Goal: Transaction & Acquisition: Purchase product/service

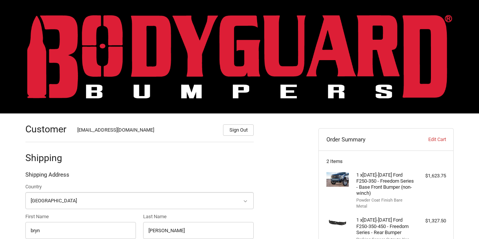
select select "US"
select select "NV"
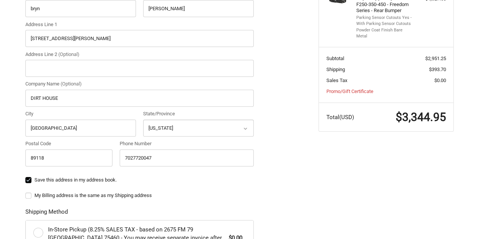
scroll to position [218, 0]
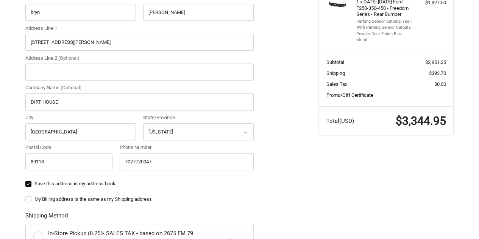
click at [342, 92] on link "Promo/Gift Certificate" at bounding box center [349, 95] width 47 height 6
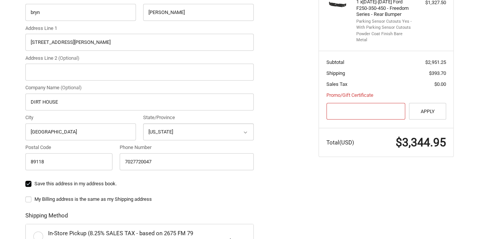
click at [338, 103] on input "Gift Certificate or Coupon Code" at bounding box center [365, 111] width 79 height 17
paste input "WTAY"
type input "WTAY"
click at [427, 103] on button "Apply" at bounding box center [427, 111] width 37 height 17
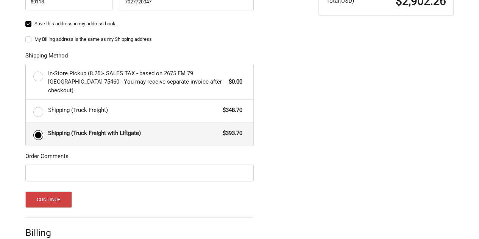
scroll to position [391, 0]
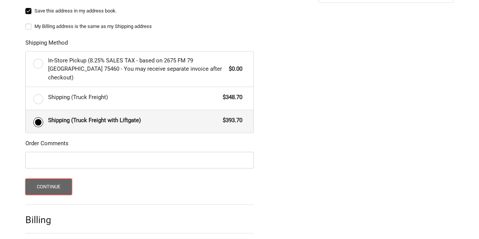
click at [61, 179] on button "Continue" at bounding box center [48, 187] width 47 height 16
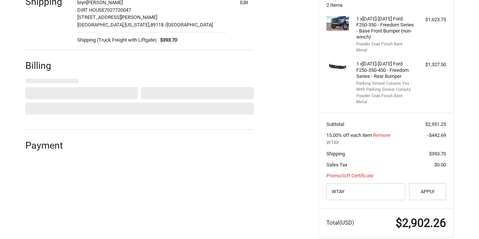
select select "US"
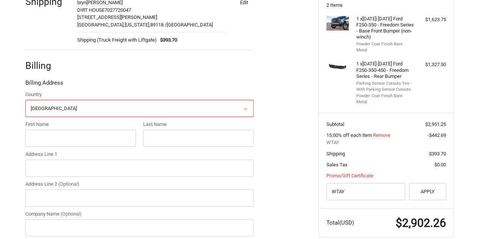
scroll to position [158, 0]
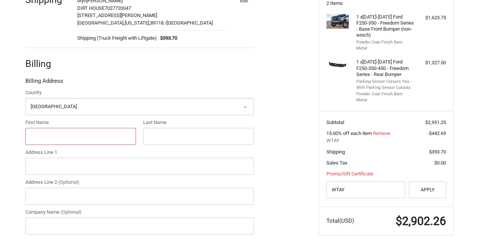
click at [39, 138] on input "First Name" at bounding box center [80, 136] width 111 height 17
type input "DIRT HOUSE"
type input "ACCT#236091"
type input "[STREET_ADDRESS][PERSON_NAME]"
type input "DIRT HOUSE"
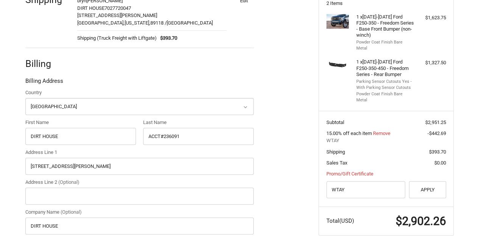
type input "[GEOGRAPHIC_DATA]"
select select "NV"
type input "89118"
type input "7027720047"
drag, startPoint x: 91, startPoint y: 136, endPoint x: 22, endPoint y: 134, distance: 68.5
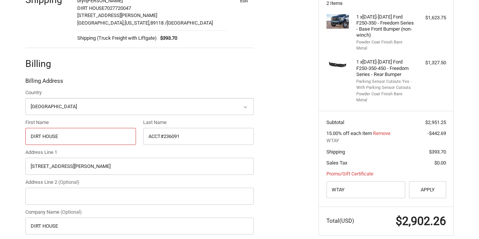
click at [22, 134] on div "First Name DIRT HOUSE" at bounding box center [81, 132] width 118 height 26
type input "bryn"
drag, startPoint x: 192, startPoint y: 137, endPoint x: 145, endPoint y: 135, distance: 47.0
click at [145, 135] on input "ACCT#236091" at bounding box center [198, 136] width 111 height 17
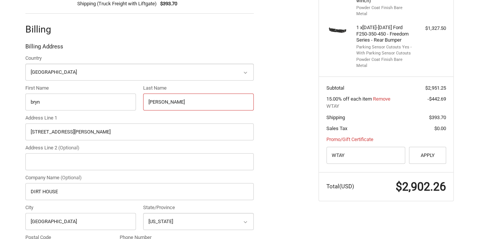
scroll to position [193, 0]
type input "[PERSON_NAME]"
click at [2, 184] on div "Customer [EMAIL_ADDRESS][DOMAIN_NAME] Sign Out Shipping [PERSON_NAME] DIRT HOUS…" at bounding box center [239, 135] width 479 height 430
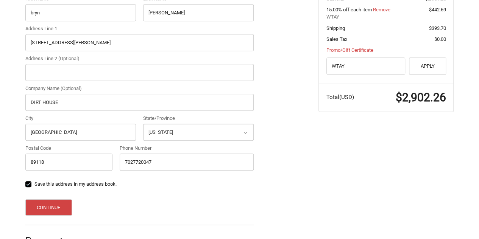
scroll to position [303, 0]
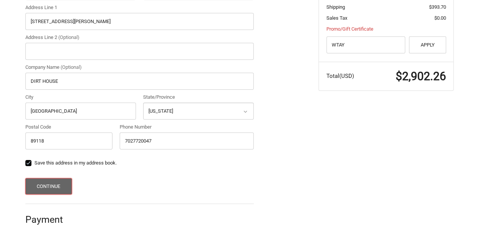
click at [38, 184] on button "Continue" at bounding box center [48, 186] width 47 height 16
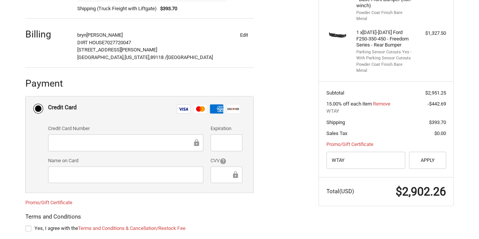
scroll to position [188, 0]
click at [38, 170] on li "Credit Card Visa Master Amex Discover Credit card Credit Card Number Expiration…" at bounding box center [139, 144] width 227 height 96
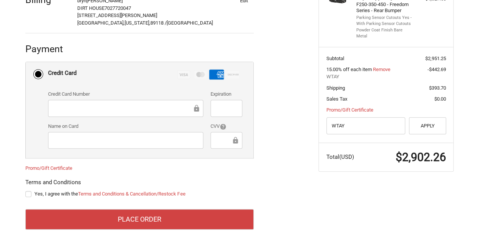
scroll to position [228, 0]
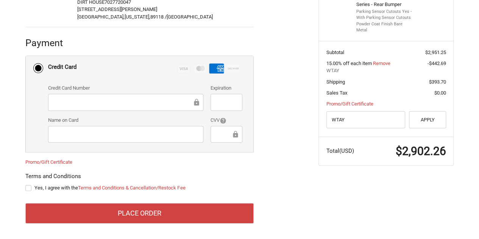
click at [30, 190] on label "Yes, I agree with the Terms and Conditions & Cancellation/Restock Fee" at bounding box center [139, 188] width 228 height 6
click at [26, 185] on input "Yes, I agree with the Terms and Conditions & Cancellation/Restock Fee" at bounding box center [25, 184] width 0 height 0
checkbox input "true"
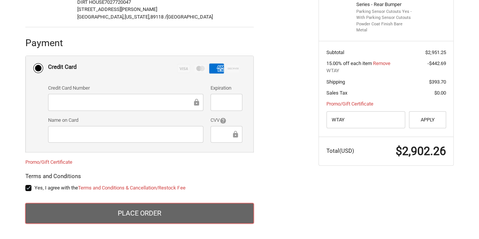
click at [62, 213] on button "Place Order" at bounding box center [139, 213] width 228 height 20
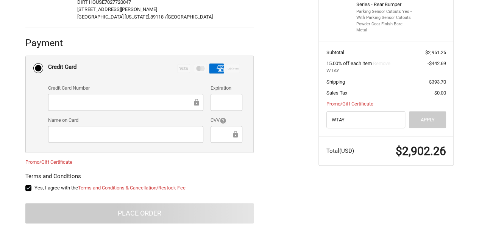
scroll to position [85, 0]
